Goal: Use online tool/utility: Utilize a website feature to perform a specific function

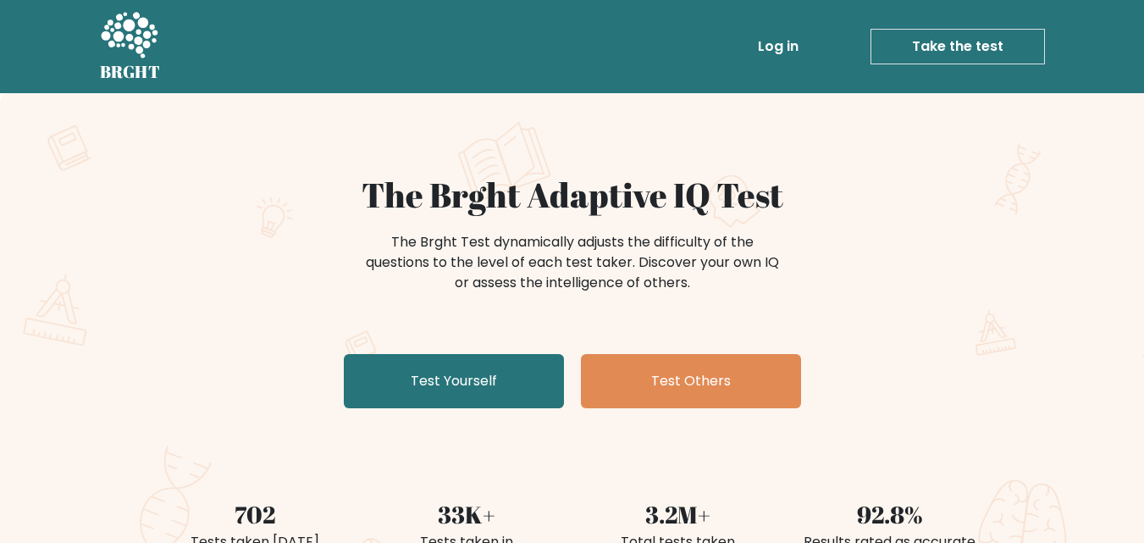
scroll to position [169, 0]
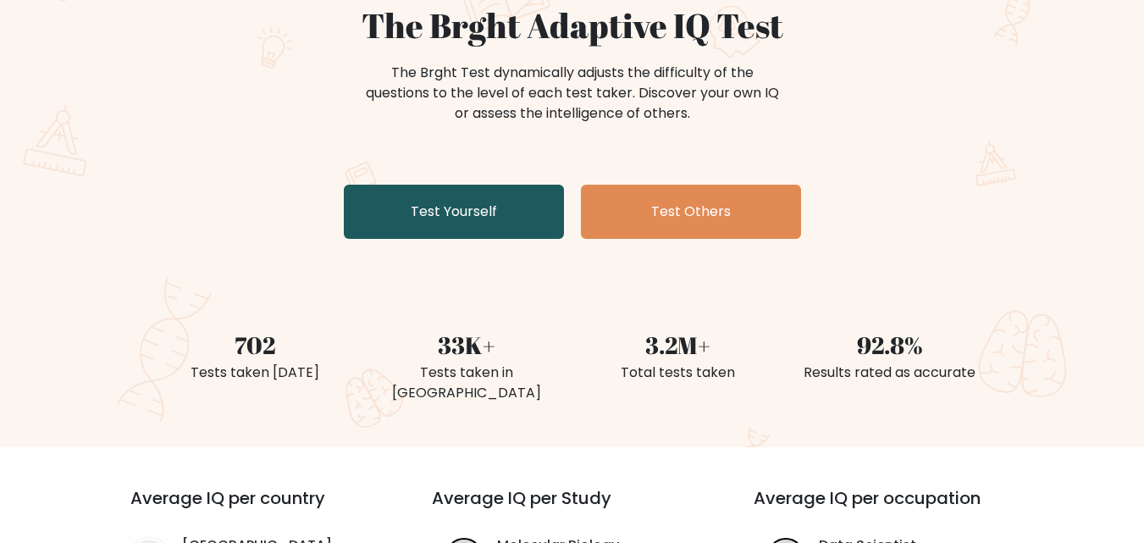
click at [483, 202] on link "Test Yourself" at bounding box center [454, 212] width 220 height 54
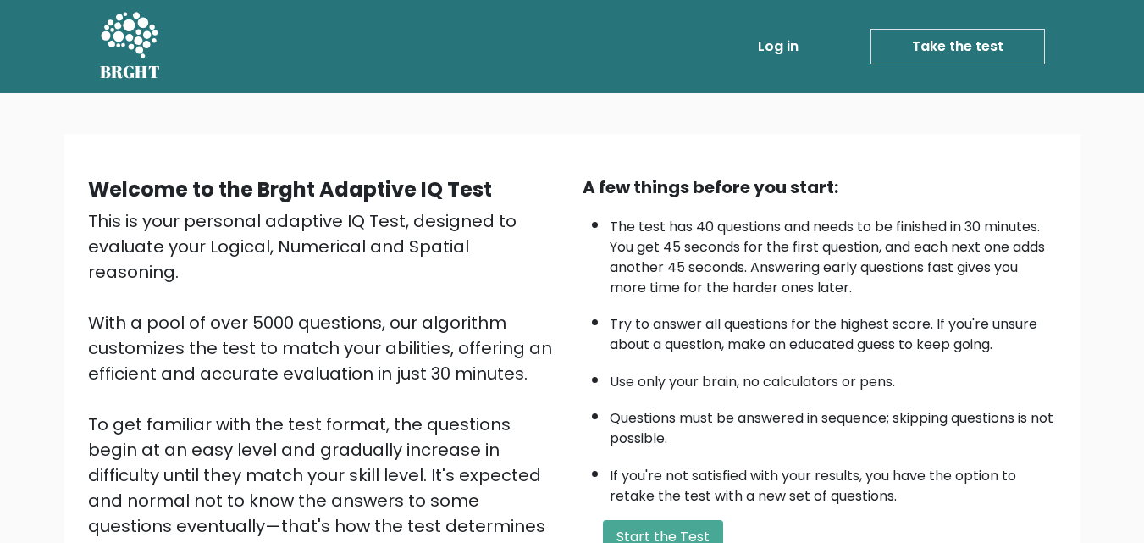
scroll to position [233, 0]
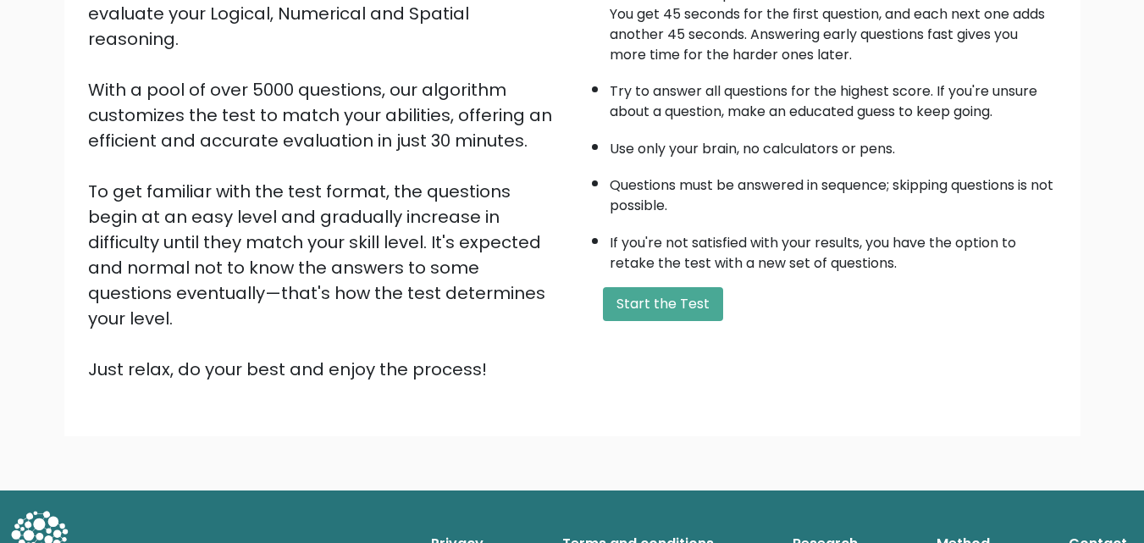
click at [657, 321] on div "A few things before you start: The test has 40 questions and needs to be finish…" at bounding box center [819, 162] width 495 height 440
click at [648, 302] on button "Start the Test" at bounding box center [663, 304] width 120 height 34
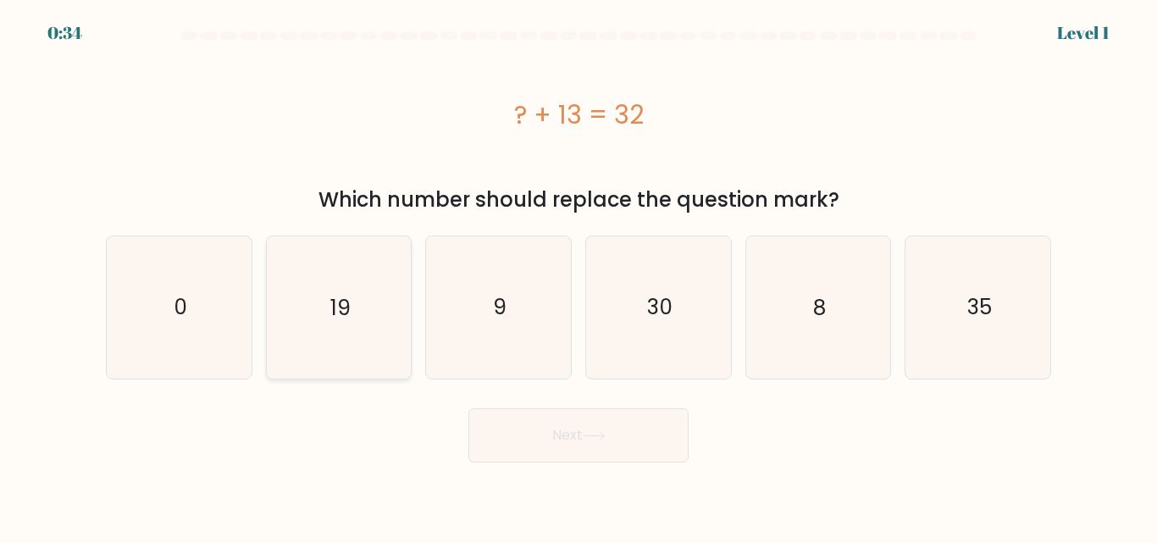
click at [360, 301] on icon "19" at bounding box center [338, 306] width 141 height 141
click at [578, 276] on input "b. 19" at bounding box center [578, 274] width 1 height 4
radio input "true"
click at [591, 429] on button "Next" at bounding box center [578, 435] width 220 height 54
